Goal: Find contact information: Find contact information

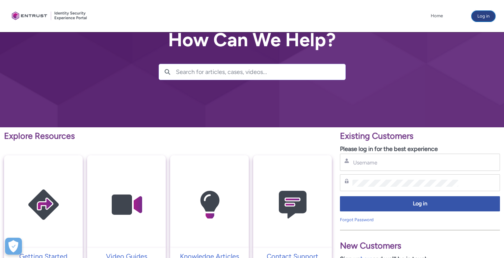
click at [482, 17] on button "Log in" at bounding box center [483, 16] width 24 height 11
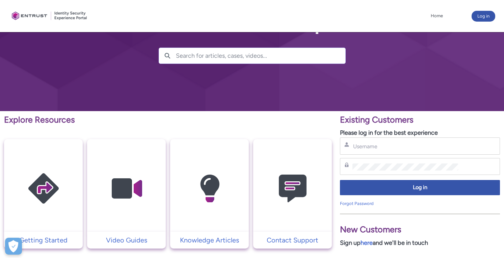
scroll to position [39, 0]
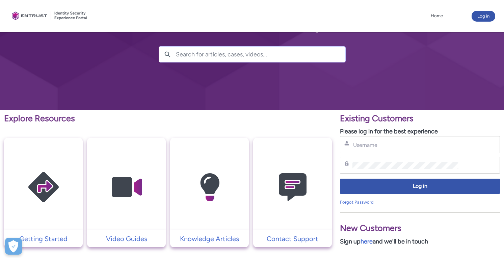
click at [295, 191] on img at bounding box center [292, 187] width 64 height 73
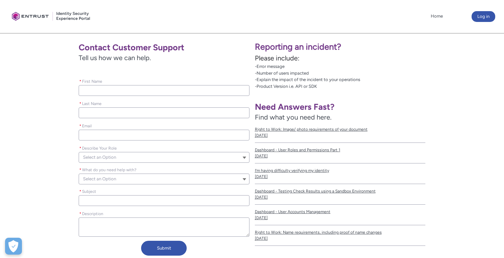
scroll to position [101, 0]
